Goal: Task Accomplishment & Management: Use online tool/utility

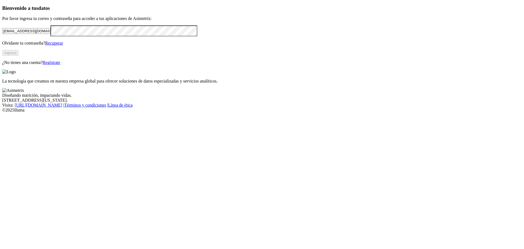
type input "[EMAIL_ADDRESS][DOMAIN_NAME]"
click input "submit" at bounding box center [0, 0] width 0 height 0
